Goal: Find specific page/section: Find specific page/section

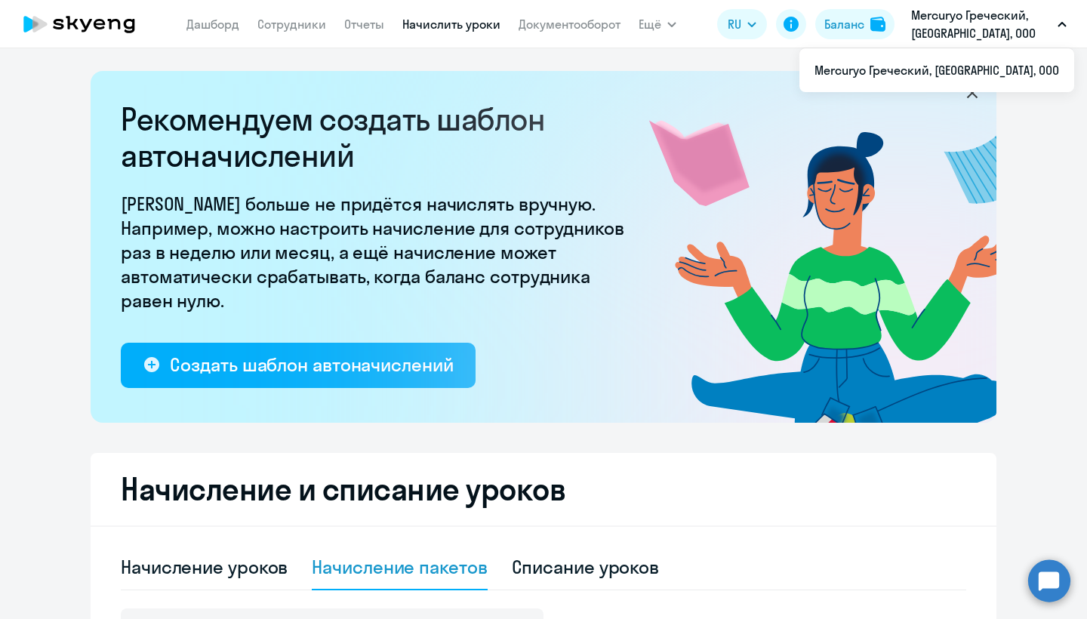
select select "10"
click at [296, 22] on link "Сотрудники" at bounding box center [291, 24] width 69 height 15
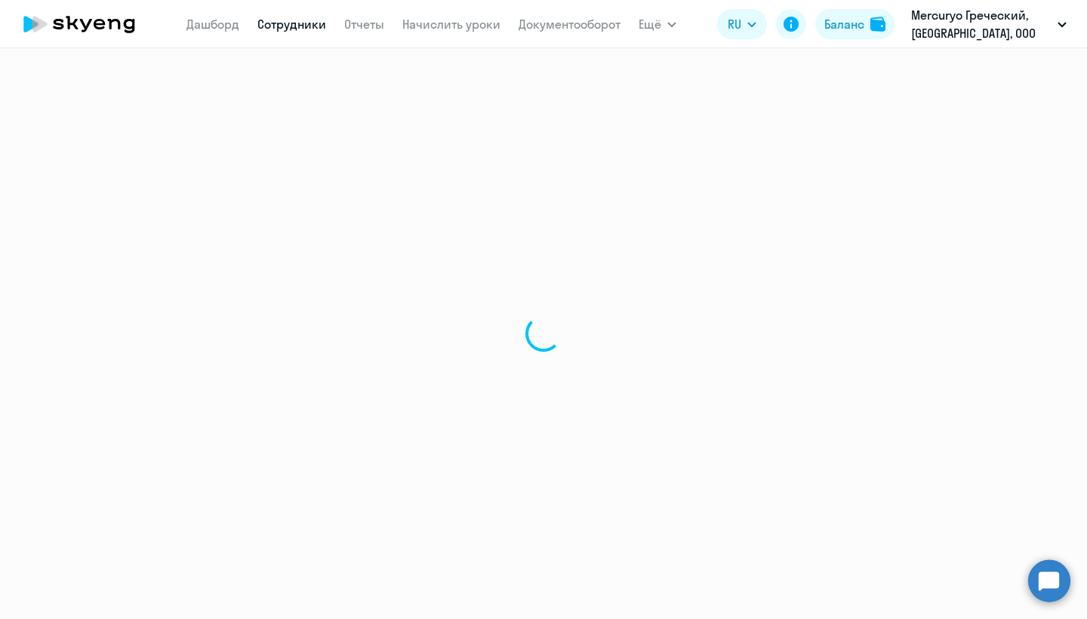
select select "30"
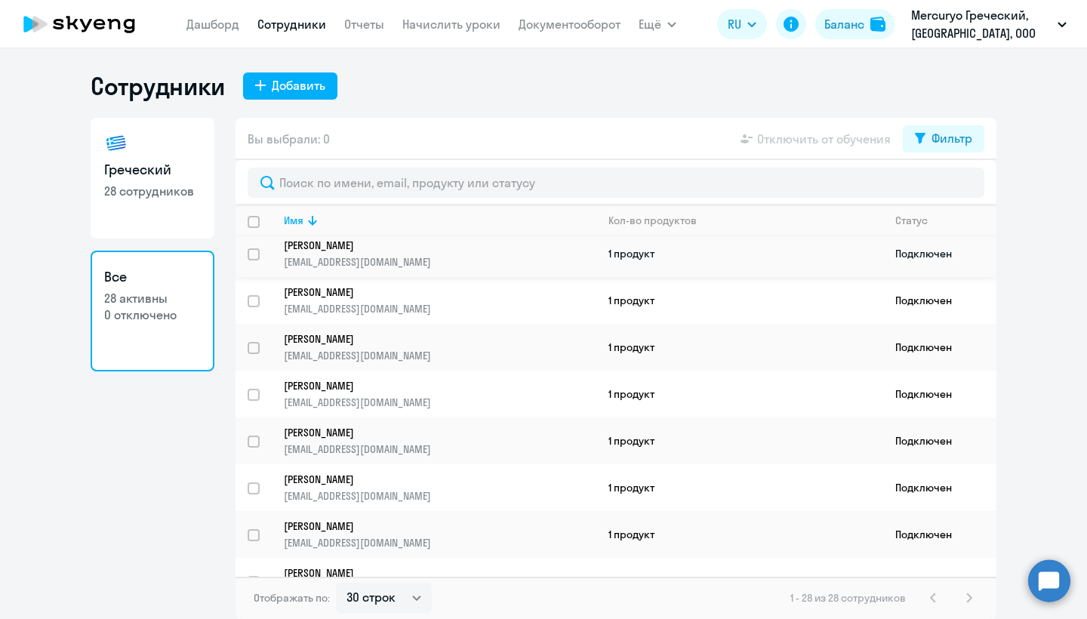
scroll to position [147, 0]
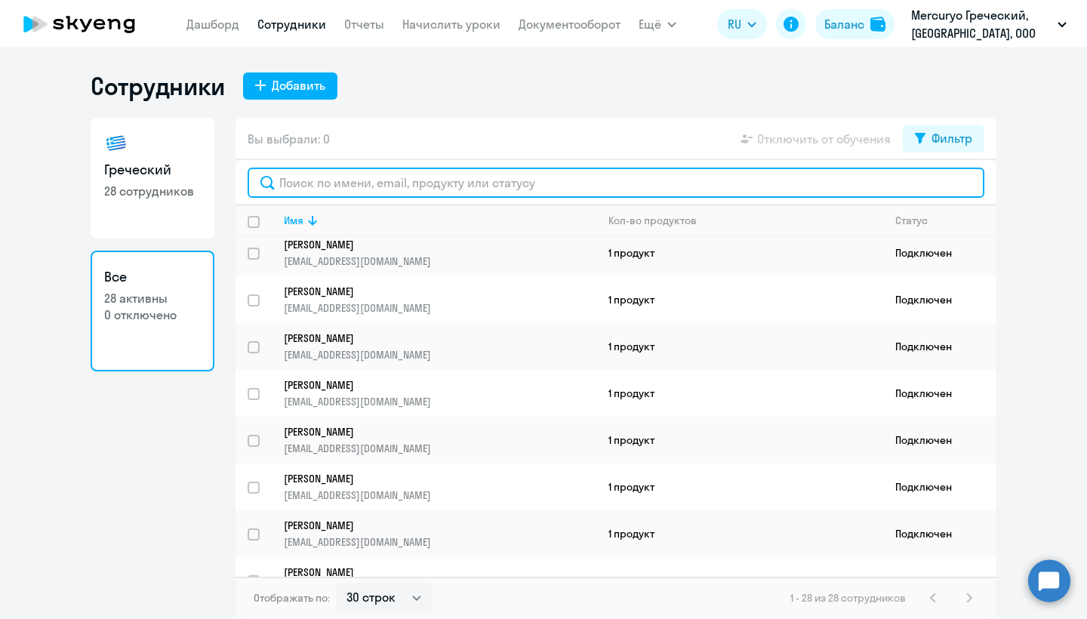
click at [313, 177] on input "text" at bounding box center [616, 183] width 737 height 30
type input "Ы"
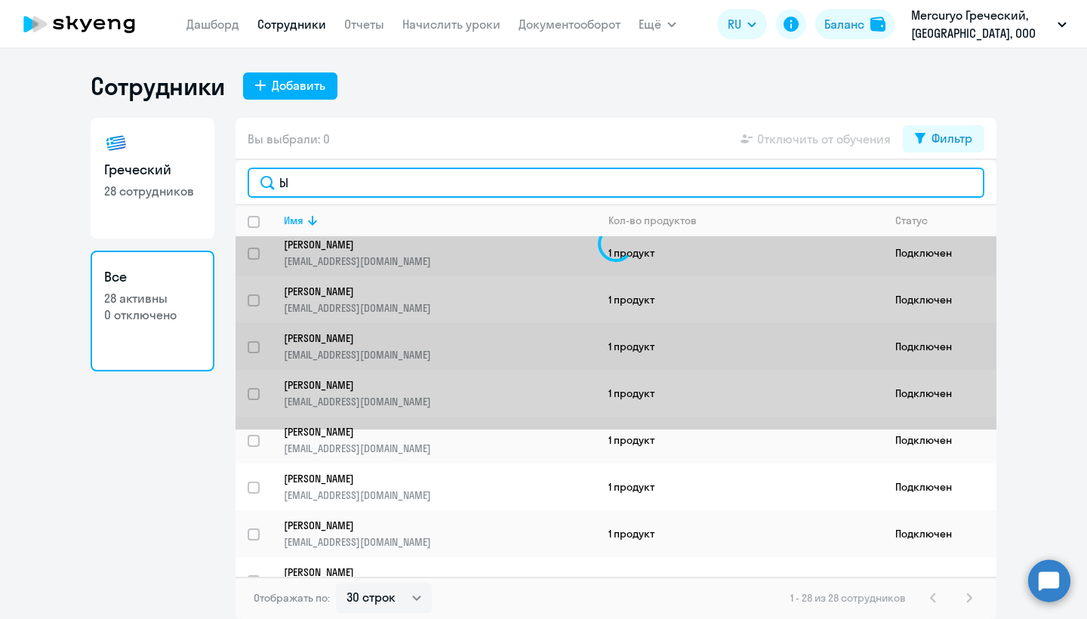
scroll to position [0, 0]
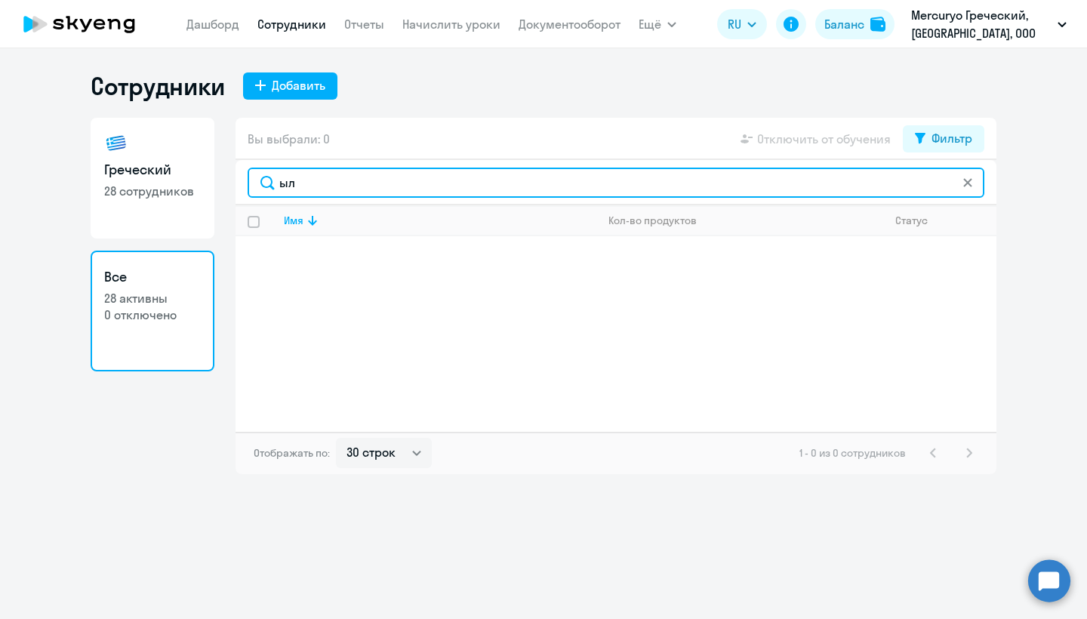
type input "ы"
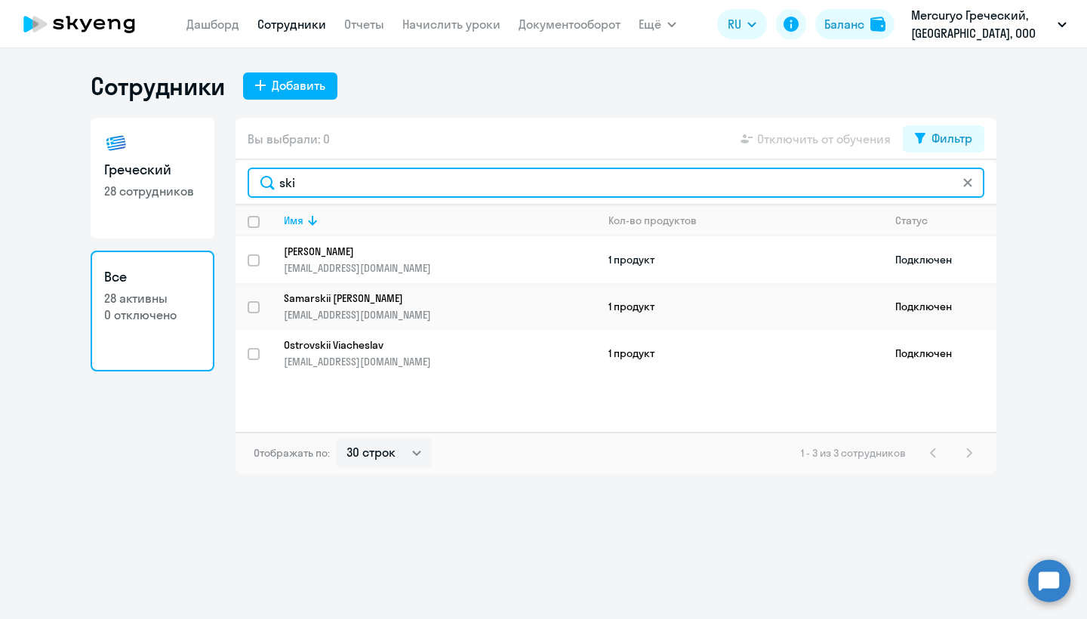
type input "ski"
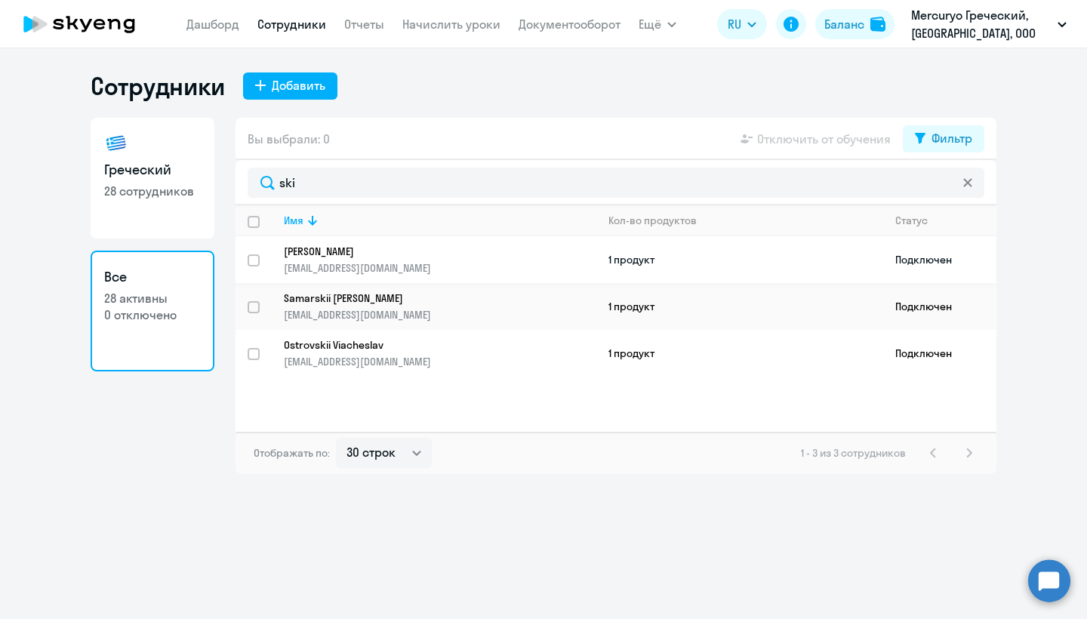
click at [328, 251] on p "[PERSON_NAME]" at bounding box center [429, 252] width 291 height 14
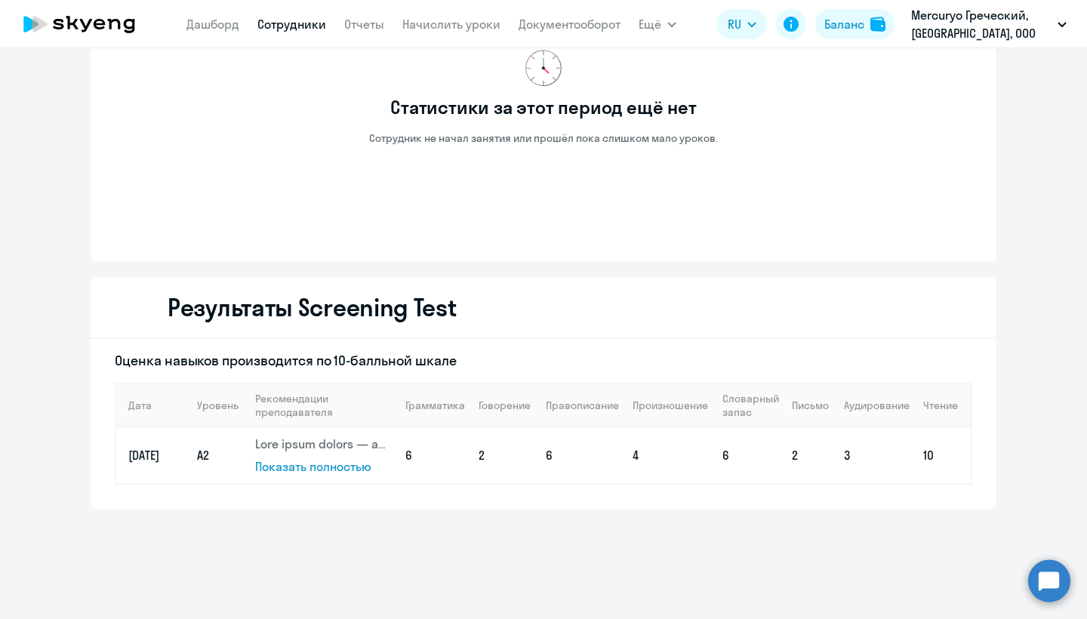
scroll to position [1476, 0]
click at [317, 468] on span "Показать полностью" at bounding box center [313, 466] width 116 height 15
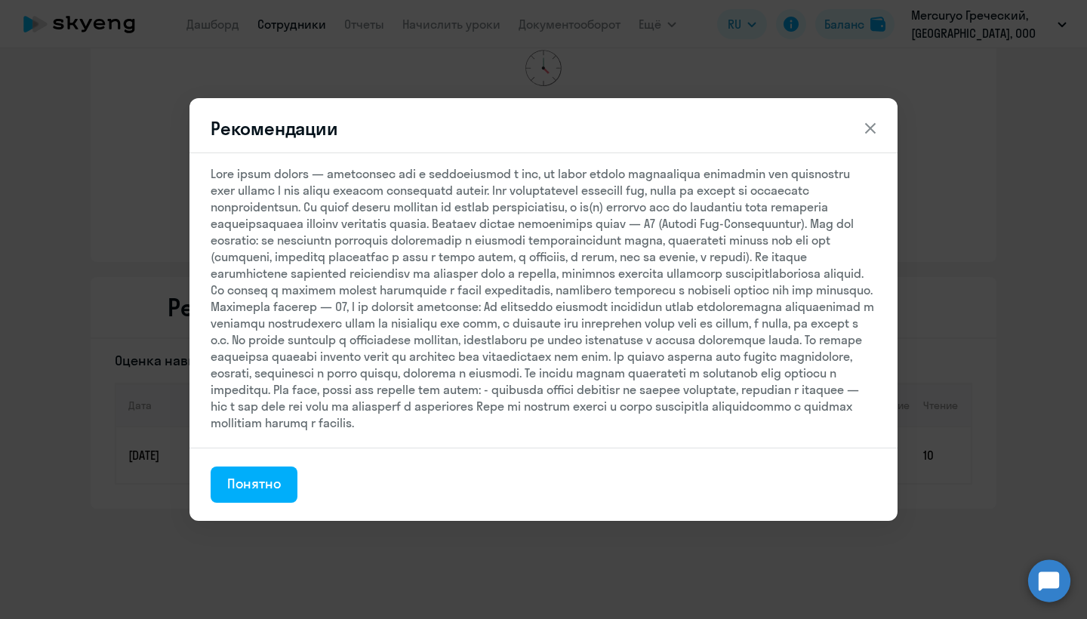
click at [874, 125] on icon at bounding box center [870, 128] width 11 height 11
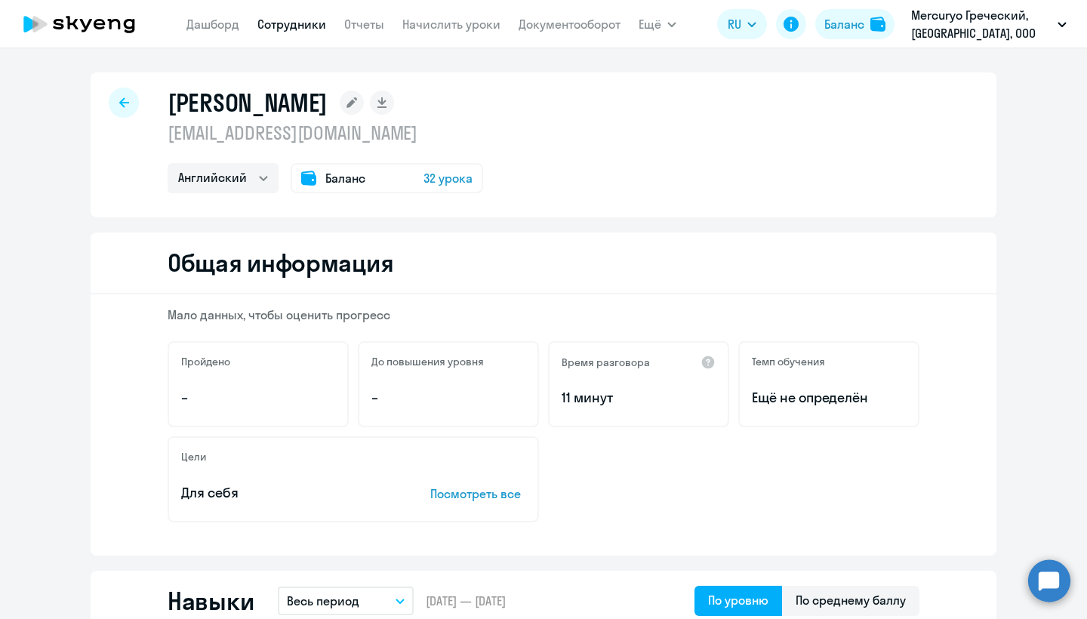
scroll to position [0, 0]
select select "greek"
